Goal: Information Seeking & Learning: Learn about a topic

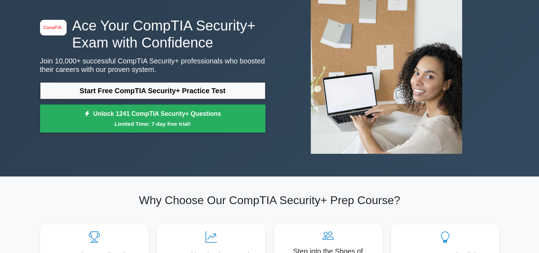
scroll to position [47, 0]
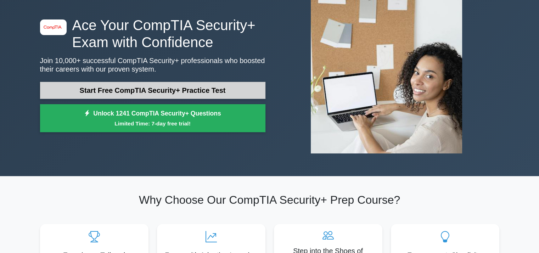
click at [189, 88] on link "Start Free CompTIA Security+ Practice Test" at bounding box center [153, 90] width 226 height 17
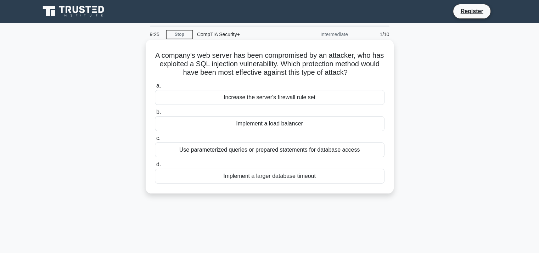
click at [284, 100] on div "Increase the server's firewall rule set" at bounding box center [270, 97] width 230 height 15
click at [155, 88] on input "a. Increase the server's firewall rule set" at bounding box center [155, 86] width 0 height 5
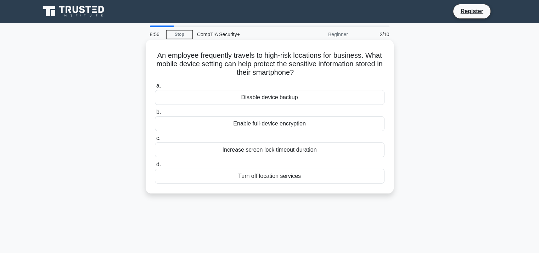
click at [287, 127] on div "Enable full-device encryption" at bounding box center [270, 123] width 230 height 15
click at [155, 115] on input "b. Enable full-device encryption" at bounding box center [155, 112] width 0 height 5
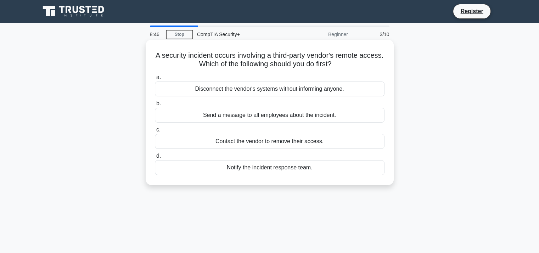
click at [268, 167] on div "Notify the incident response team." at bounding box center [270, 167] width 230 height 15
click at [155, 159] on input "d. Notify the incident response team." at bounding box center [155, 156] width 0 height 5
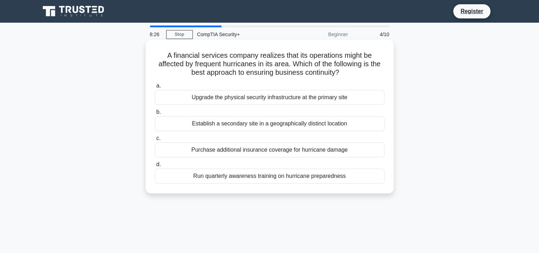
click at [262, 124] on div "Establish a secondary site in a geographically distinct location" at bounding box center [270, 123] width 230 height 15
click at [155, 115] on input "b. Establish a secondary site in a geographically distinct location" at bounding box center [155, 112] width 0 height 5
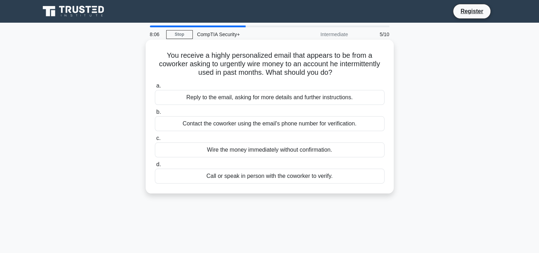
click at [267, 177] on div "Call or speak in person with the coworker to verify." at bounding box center [270, 176] width 230 height 15
click at [155, 167] on input "d. Call or speak in person with the coworker to verify." at bounding box center [155, 164] width 0 height 5
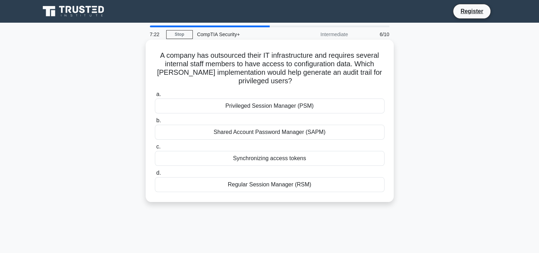
click at [285, 104] on div "Privileged Session Manager (PSM)" at bounding box center [270, 106] width 230 height 15
click at [155, 97] on input "a. Privileged Session Manager (PSM)" at bounding box center [155, 94] width 0 height 5
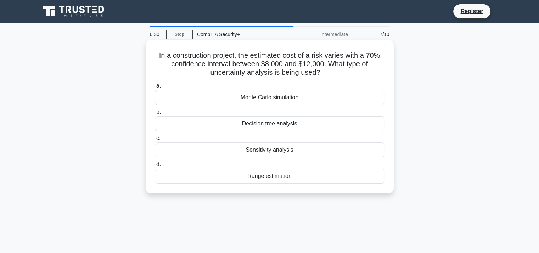
click at [276, 100] on div "Monte Carlo simulation" at bounding box center [270, 97] width 230 height 15
click at [155, 88] on input "a. Monte Carlo simulation" at bounding box center [155, 86] width 0 height 5
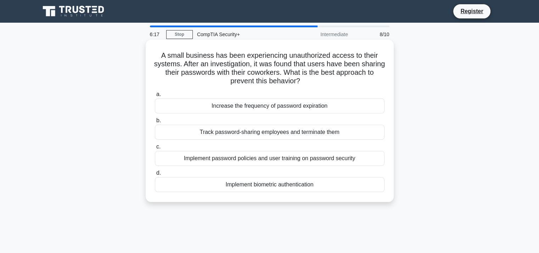
click at [277, 160] on div "Implement password policies and user training on password security" at bounding box center [270, 158] width 230 height 15
click at [155, 149] on input "c. Implement password policies and user training on password security" at bounding box center [155, 147] width 0 height 5
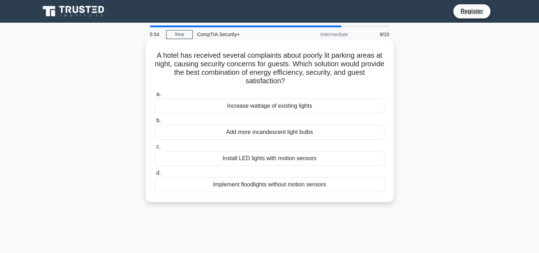
click at [292, 160] on div "Install LED lights with motion sensors" at bounding box center [270, 158] width 230 height 15
click at [155, 149] on input "c. Install LED lights with motion sensors" at bounding box center [155, 147] width 0 height 5
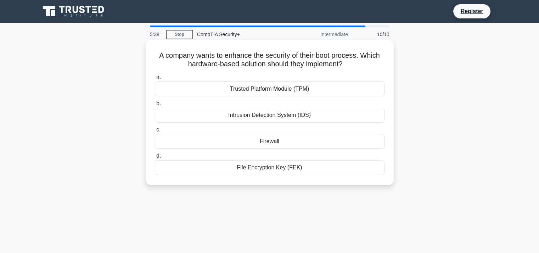
click at [262, 86] on div "Trusted Platform Module (TPM)" at bounding box center [270, 89] width 230 height 15
click at [155, 80] on input "a. Trusted Platform Module (TPM)" at bounding box center [155, 77] width 0 height 5
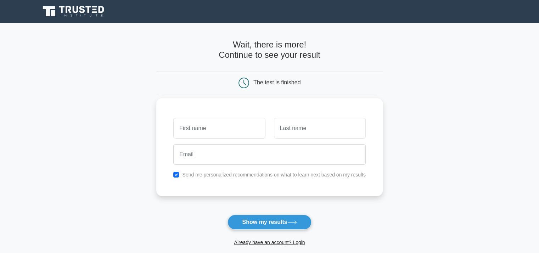
click at [241, 173] on label "Send me personalized recommendations on what to learn next based on my results" at bounding box center [274, 175] width 184 height 6
click at [230, 176] on label "Send me personalized recommendations on what to learn next based on my results" at bounding box center [274, 175] width 184 height 6
click at [204, 132] on input "text" at bounding box center [219, 128] width 92 height 21
type input "Chase"
type input "Playfair"
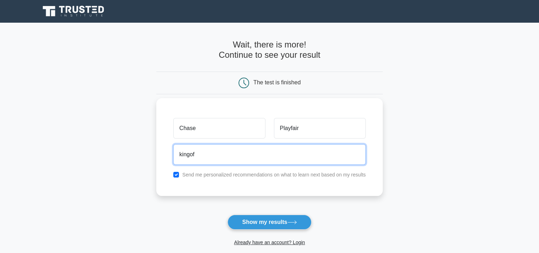
click at [205, 156] on input "kingof" at bounding box center [269, 154] width 193 height 21
type input "kingofcraft24@gmail.com"
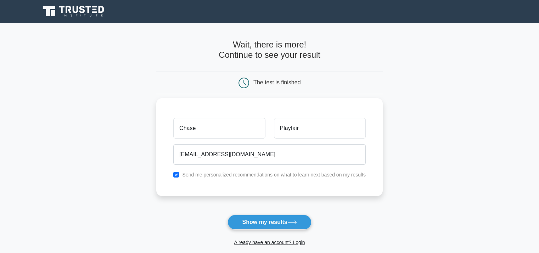
click at [162, 151] on div "Chase Playfair kingofcraft24@gmail.com Send me personalized recommendations on …" at bounding box center [269, 147] width 227 height 98
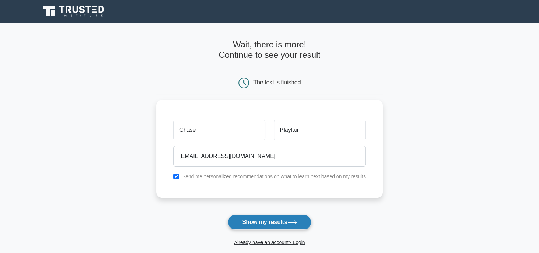
click at [262, 220] on button "Show my results" at bounding box center [270, 222] width 84 height 15
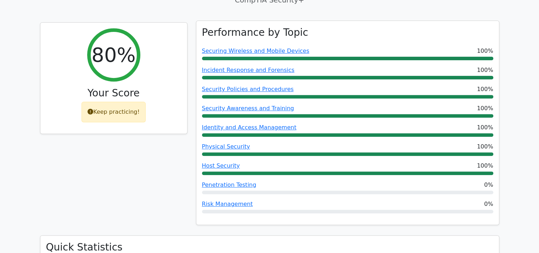
scroll to position [261, 0]
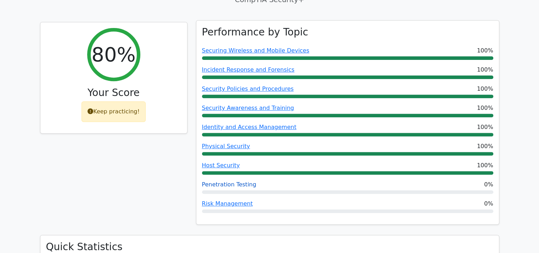
click at [239, 181] on link "Penetration Testing" at bounding box center [229, 184] width 55 height 7
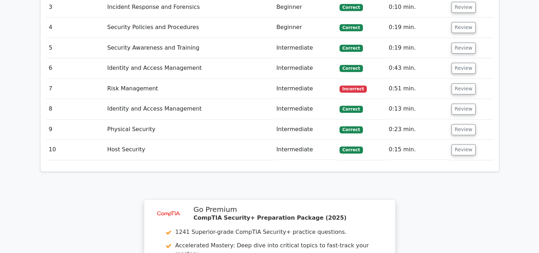
scroll to position [933, 0]
click at [452, 83] on button "Review" at bounding box center [464, 88] width 24 height 11
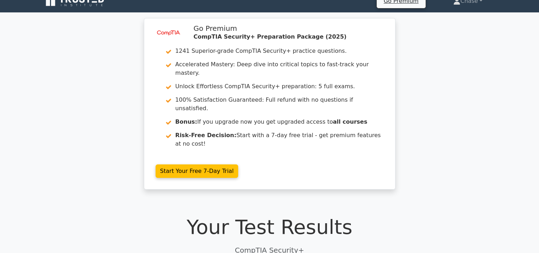
scroll to position [0, 0]
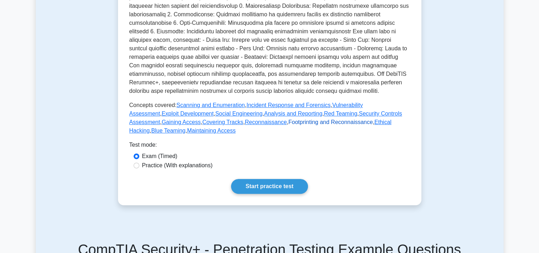
scroll to position [235, 0]
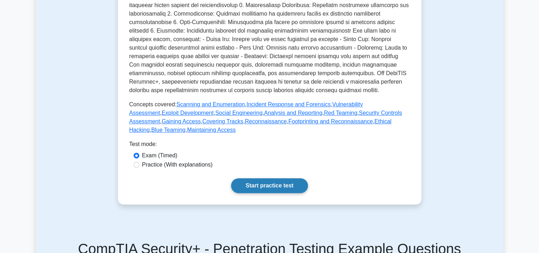
click at [258, 178] on link "Start practice test" at bounding box center [269, 185] width 77 height 15
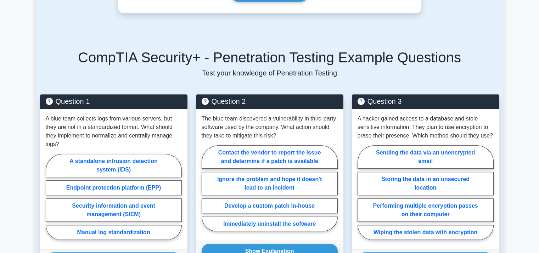
scroll to position [516, 0]
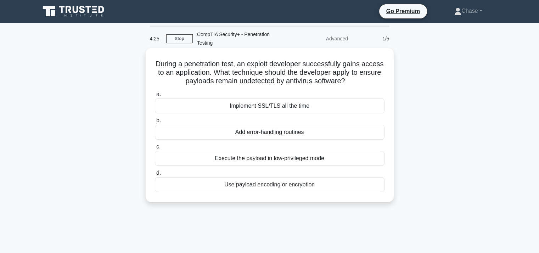
click at [286, 185] on div "Use payload encoding or encryption" at bounding box center [270, 184] width 230 height 15
click at [155, 176] on input "d. Use payload encoding or encryption" at bounding box center [155, 173] width 0 height 5
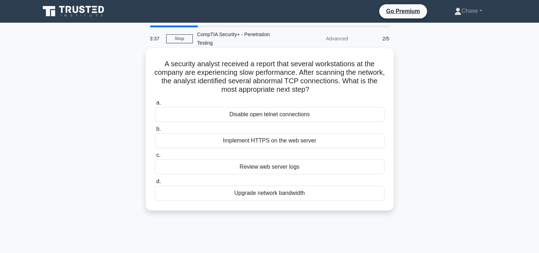
click at [295, 163] on div "Review web server logs" at bounding box center [270, 167] width 230 height 15
click at [155, 158] on input "c. Review web server logs" at bounding box center [155, 155] width 0 height 5
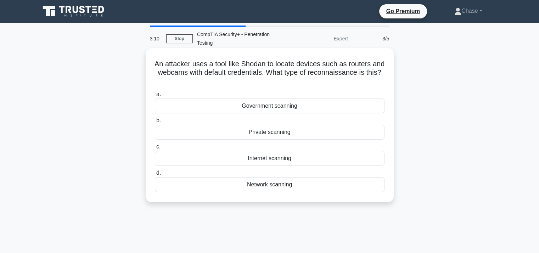
click at [275, 158] on div "Internet scanning" at bounding box center [270, 158] width 230 height 15
click at [155, 149] on input "c. Internet scanning" at bounding box center [155, 147] width 0 height 5
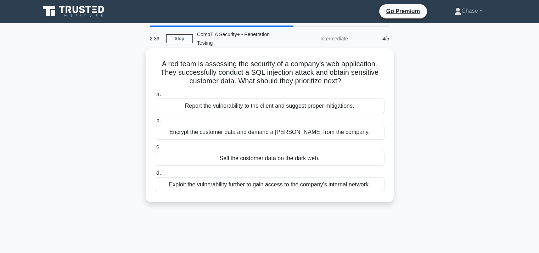
click at [264, 110] on div "Report the vulnerability to the client and suggest proper mitigations." at bounding box center [270, 106] width 230 height 15
click at [155, 97] on input "a. Report the vulnerability to the client and suggest proper mitigations." at bounding box center [155, 94] width 0 height 5
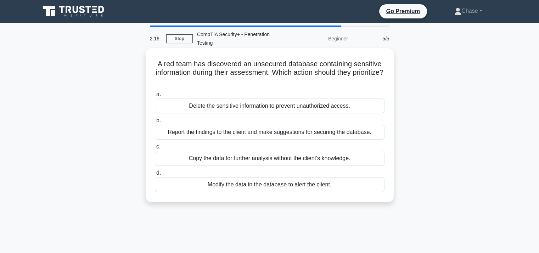
click at [251, 138] on div "Report the findings to the client and make suggestions for securing the databas…" at bounding box center [270, 132] width 230 height 15
click at [155, 123] on input "b. Report the findings to the client and make suggestions for securing the data…" at bounding box center [155, 120] width 0 height 5
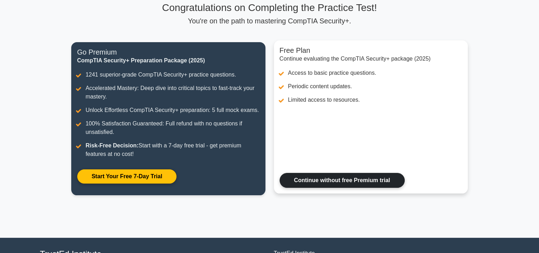
scroll to position [55, 0]
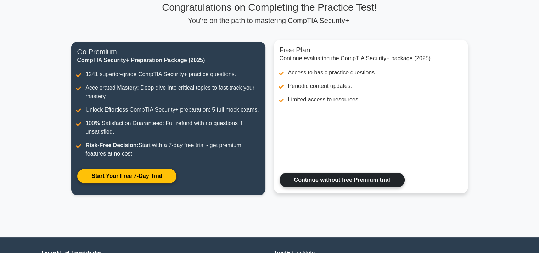
click at [311, 174] on link "Continue without free Premium trial" at bounding box center [342, 180] width 125 height 15
